Goal: Information Seeking & Learning: Learn about a topic

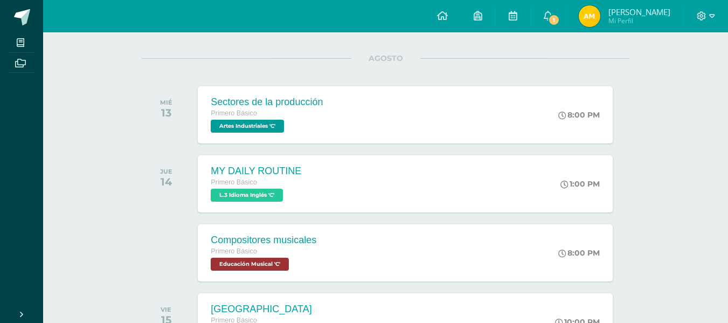
scroll to position [127, 0]
click at [205, 118] on div "Sectores de la producción Primero Básico Artes Industriales 'C'" at bounding box center [265, 114] width 139 height 58
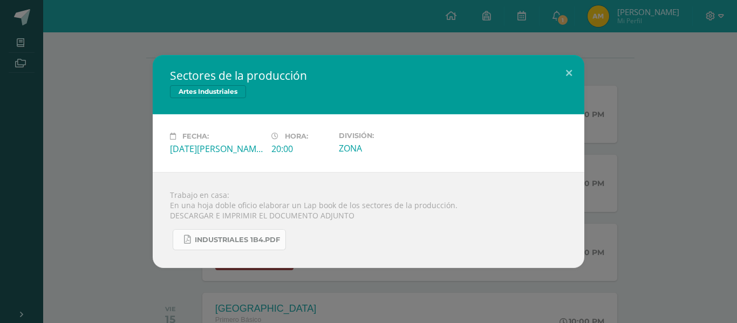
click at [219, 244] on link "INDUSTRIALES 1B4.pdf" at bounding box center [229, 239] width 113 height 21
click at [568, 60] on button at bounding box center [568, 73] width 31 height 37
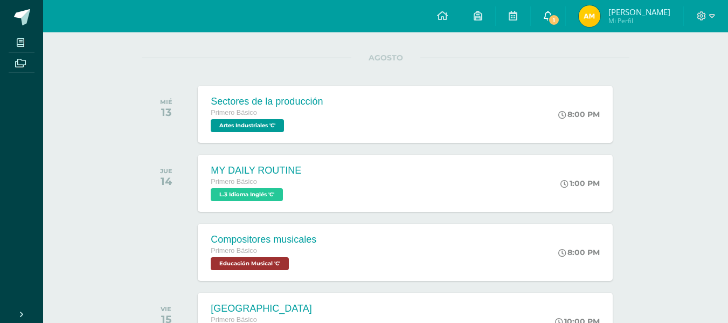
click at [559, 19] on span "1" at bounding box center [554, 20] width 12 height 12
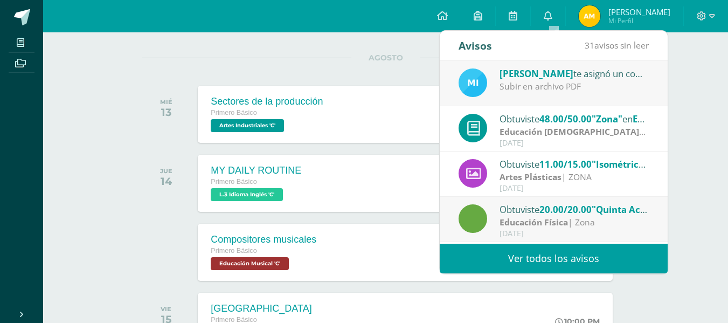
click at [520, 89] on div "Subir en archivo PDF" at bounding box center [575, 86] width 150 height 12
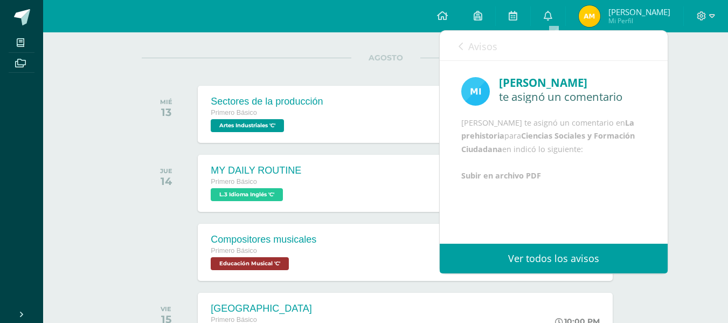
scroll to position [2, 0]
click at [471, 47] on span "Avisos" at bounding box center [483, 46] width 29 height 13
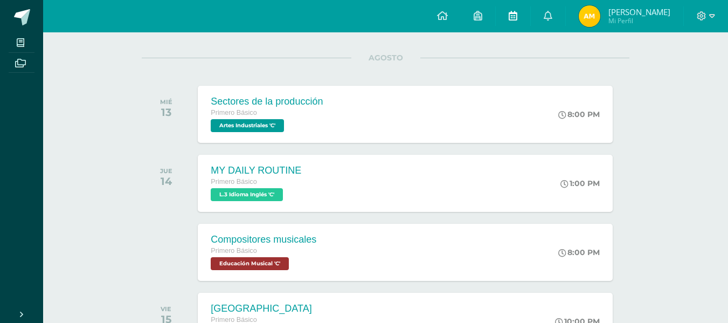
click at [530, 15] on link at bounding box center [513, 16] width 35 height 32
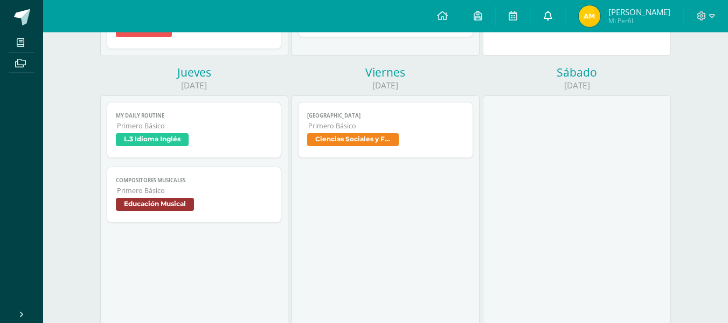
scroll to position [422, 0]
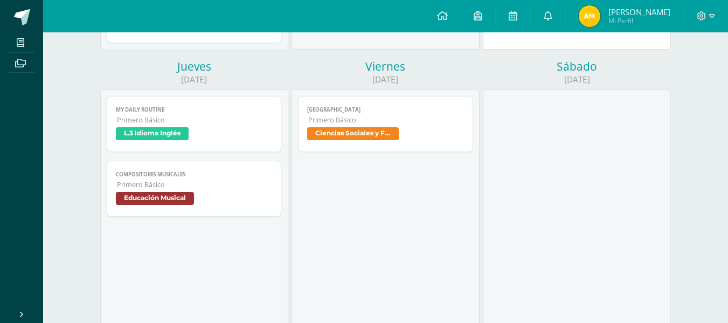
click at [140, 119] on span "Primero Básico" at bounding box center [195, 119] width 156 height 9
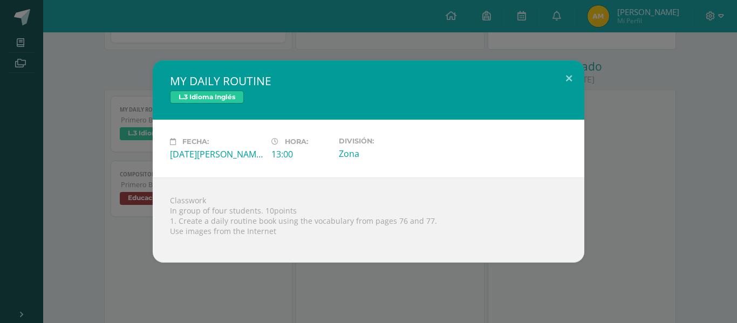
click at [128, 247] on div "MY DAILY ROUTINE L.3 Idioma Inglés Fecha: [DATE][PERSON_NAME] Hora: 13:00 Divis…" at bounding box center [368, 161] width 728 height 202
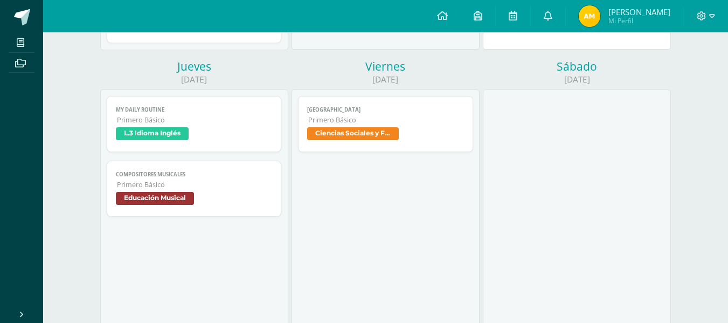
click at [134, 190] on link "Compositores musicales Primero Básico Educación Musical" at bounding box center [194, 189] width 175 height 56
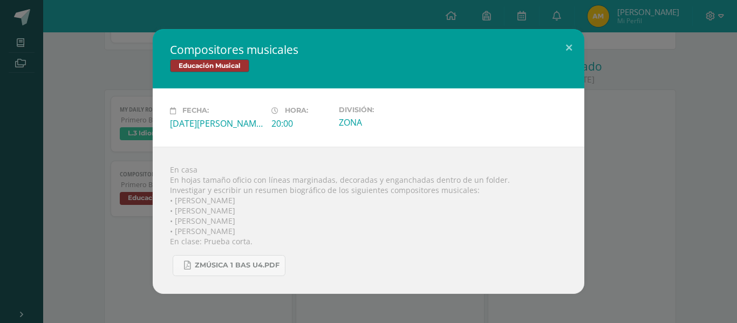
click at [98, 255] on div "Compositores musicales Educación Musical Fecha: Jueves 14 de Agosto Hora: 20:00…" at bounding box center [368, 161] width 728 height 264
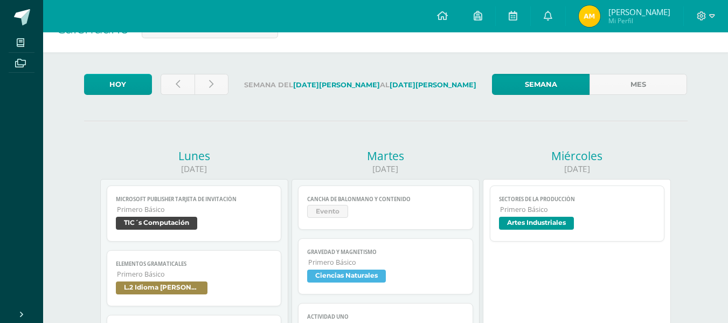
scroll to position [0, 0]
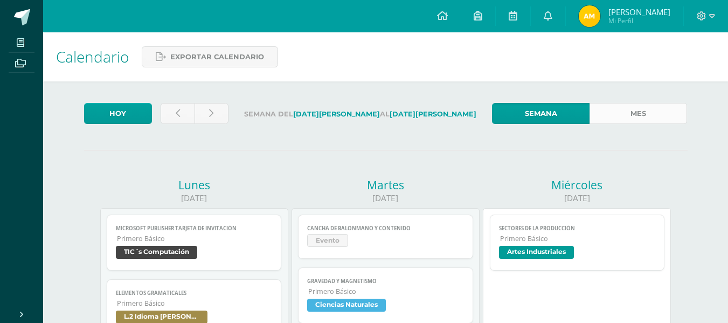
click at [633, 105] on link "Mes" at bounding box center [639, 113] width 98 height 21
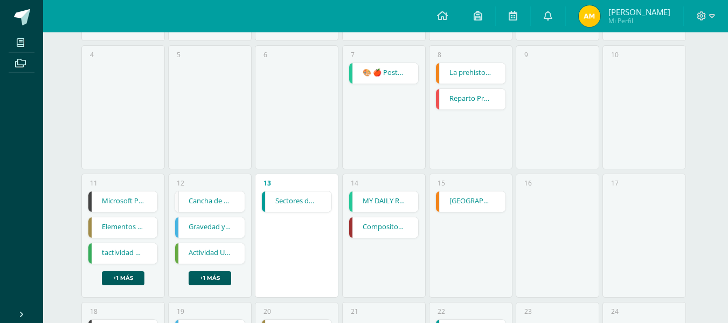
scroll to position [278, 0]
click at [467, 64] on link "La prehistoria" at bounding box center [471, 73] width 70 height 20
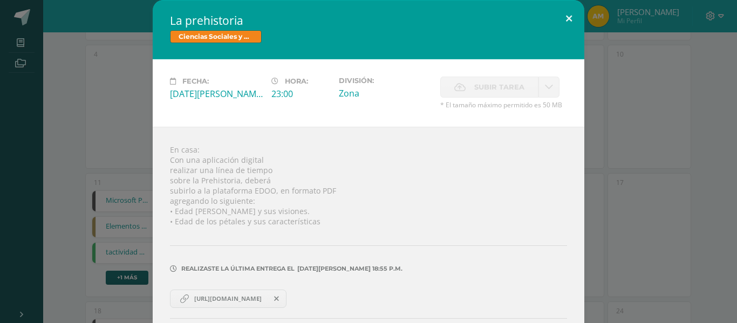
drag, startPoint x: 494, startPoint y: 86, endPoint x: 563, endPoint y: 15, distance: 99.5
click at [563, 15] on div "La prehistoria Ciencias Sociales y Formación Ciudadana Fecha: Viernes 08 de Ago…" at bounding box center [368, 185] width 431 height 370
click at [563, 15] on button at bounding box center [568, 18] width 31 height 37
